Goal: Check status: Check status

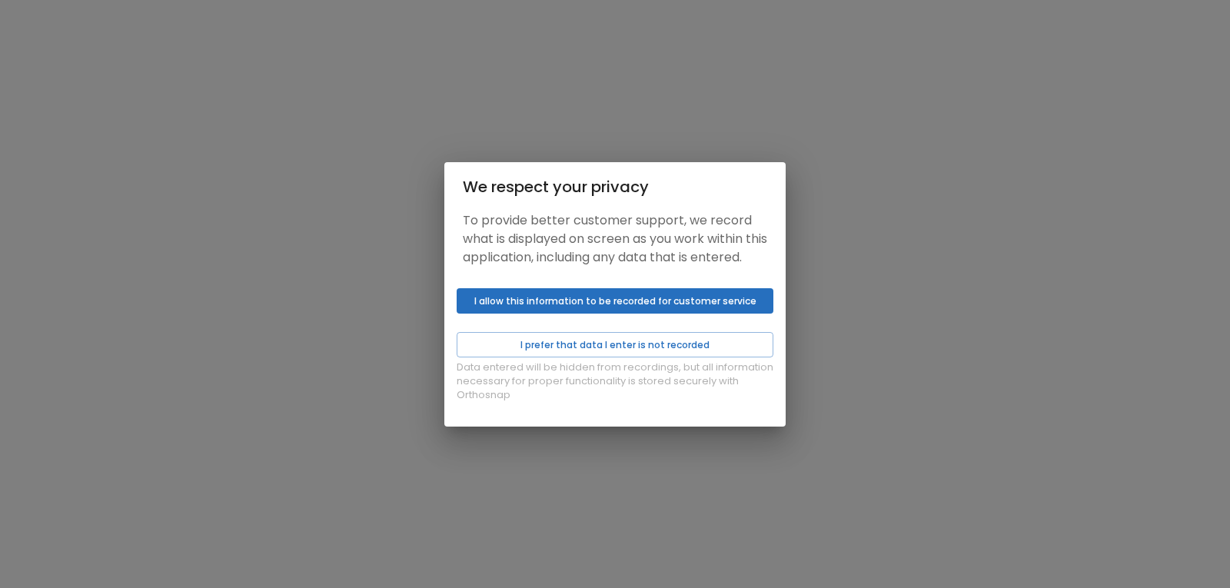
click at [566, 310] on button "I allow this information to be recorded for customer service" at bounding box center [615, 300] width 317 height 25
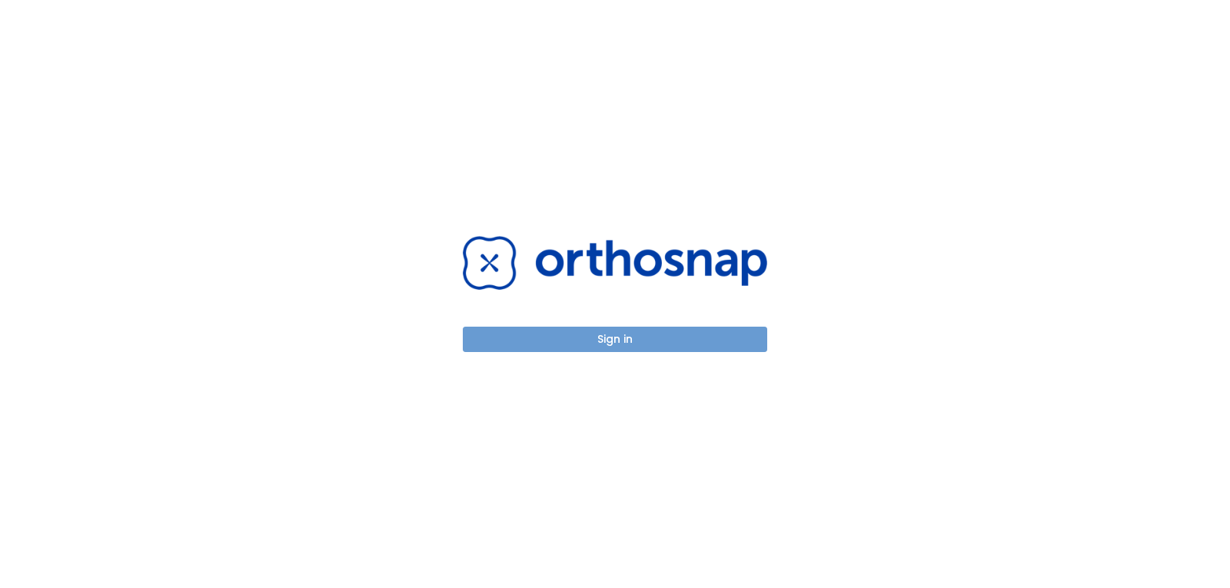
click at [572, 345] on button "Sign in" at bounding box center [615, 339] width 304 height 25
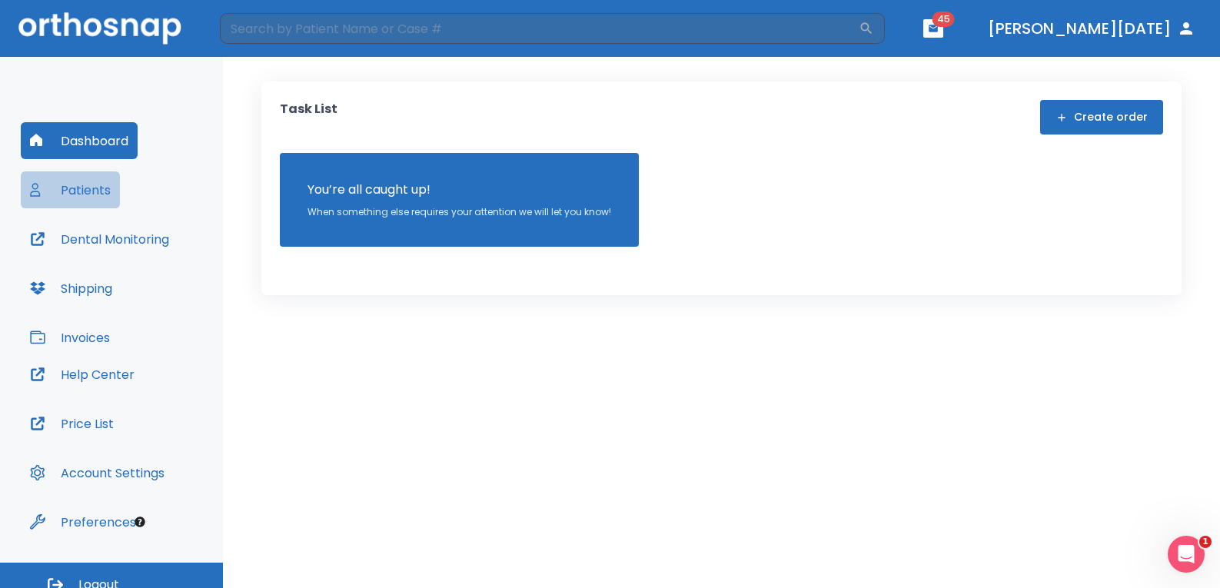
click at [77, 186] on button "Patients" at bounding box center [70, 189] width 99 height 37
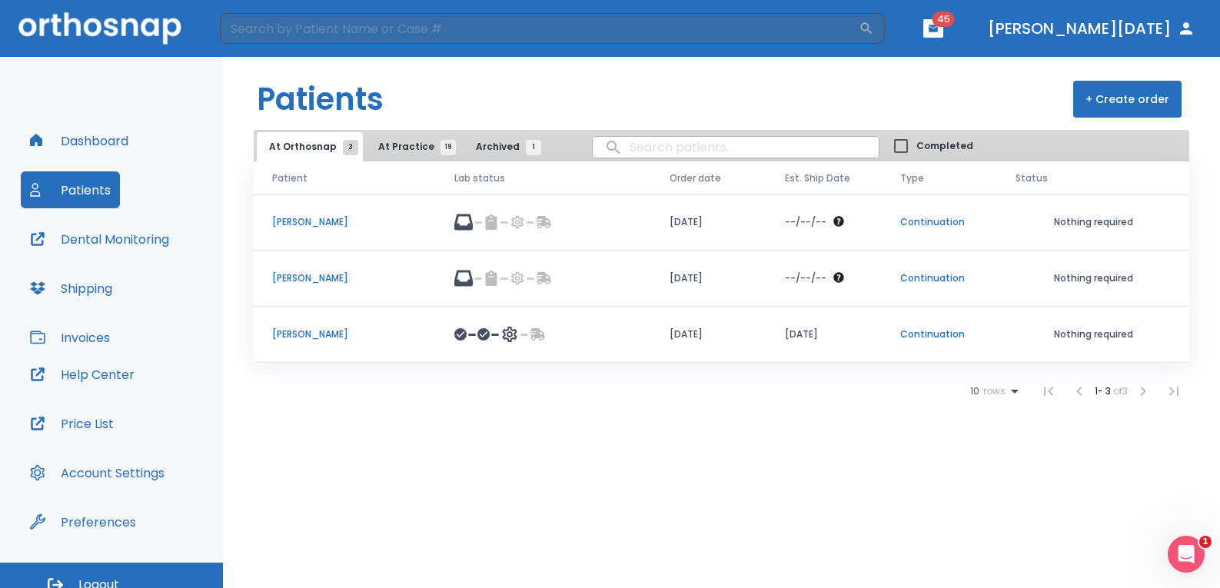
click at [660, 145] on input "search" at bounding box center [736, 147] width 286 height 30
click at [686, 151] on input "fuerte" at bounding box center [736, 147] width 286 height 30
type input "fuertes"
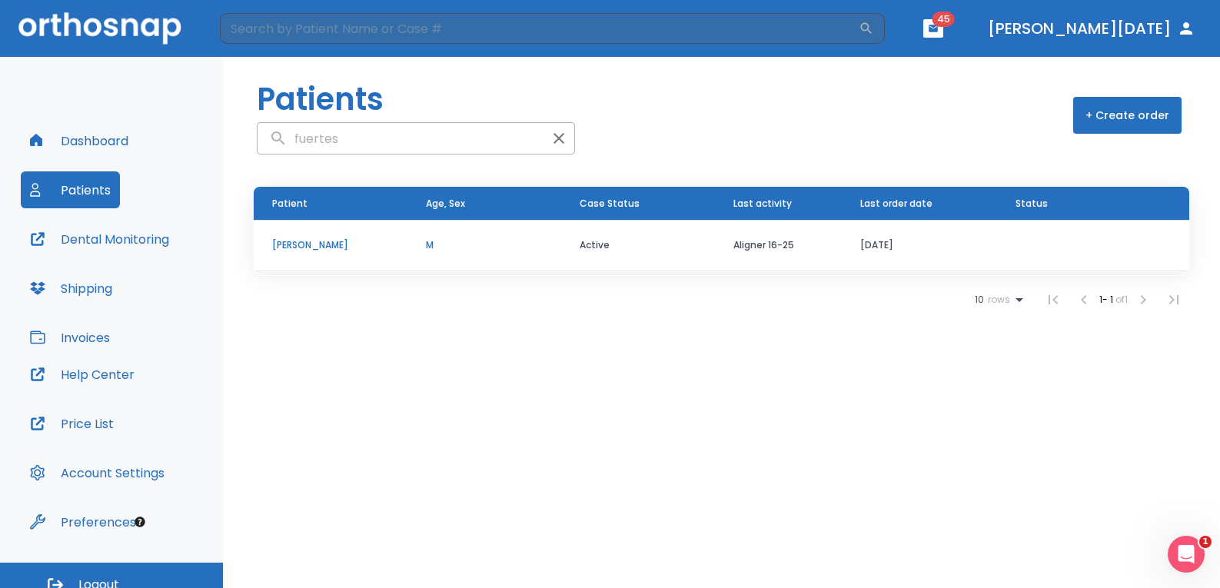
click at [321, 244] on p "[PERSON_NAME]" at bounding box center [330, 245] width 117 height 14
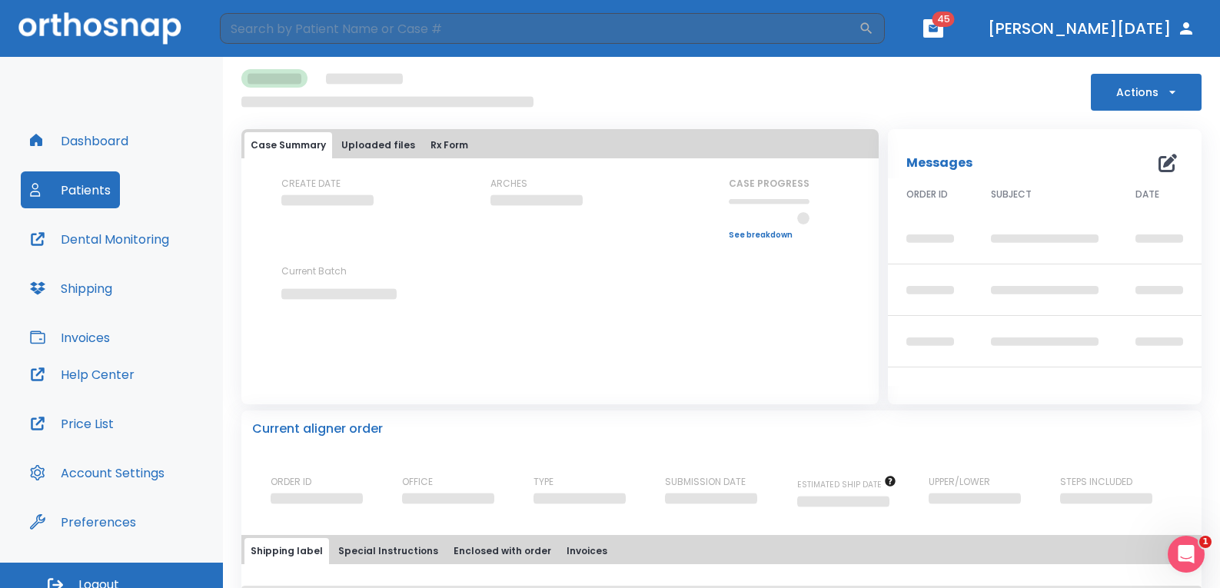
click at [321, 244] on div "CREATE DATE ARCHES CASE PROGRESS Upper progress (Est. Awaiting Data ) 0% Lower …" at bounding box center [559, 252] width 637 height 150
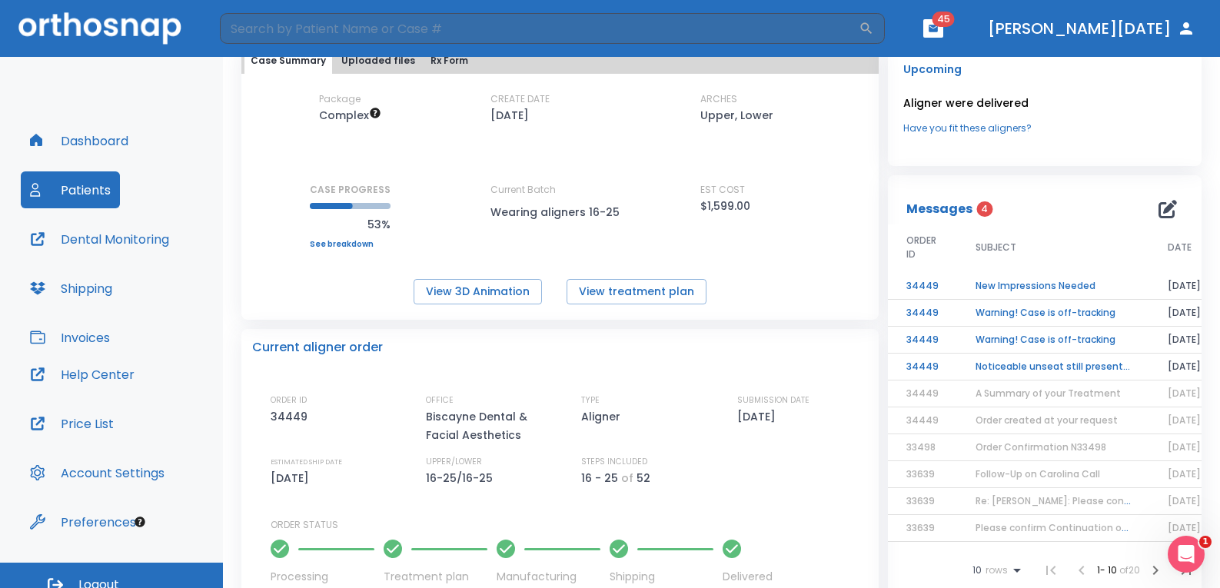
scroll to position [90, 0]
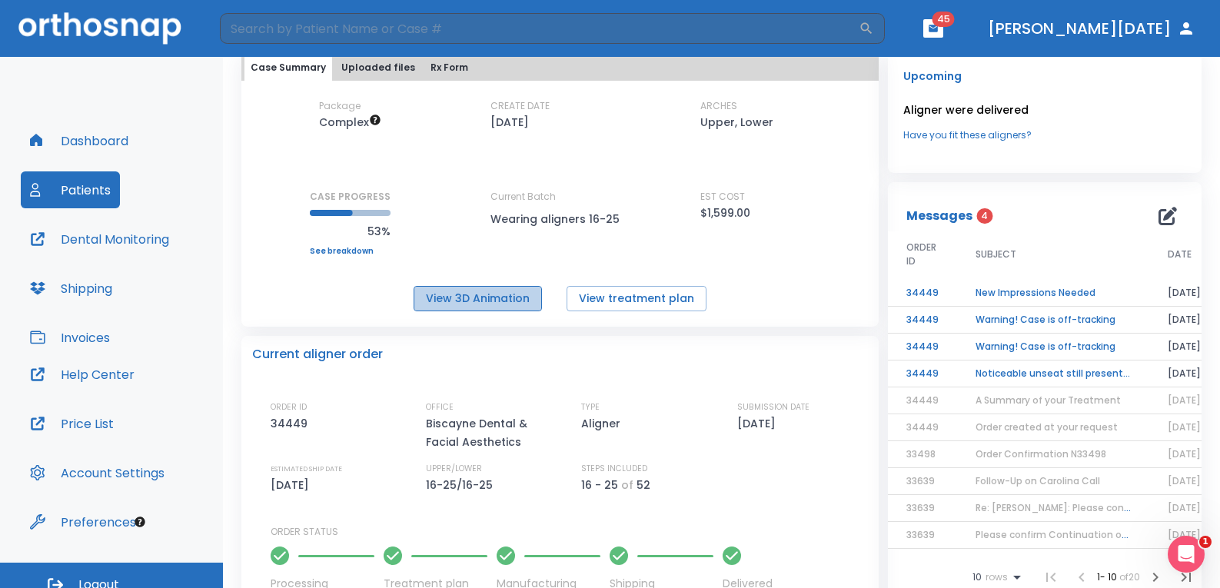
click at [486, 301] on button "View 3D Animation" at bounding box center [478, 298] width 128 height 25
